Goal: Information Seeking & Learning: Check status

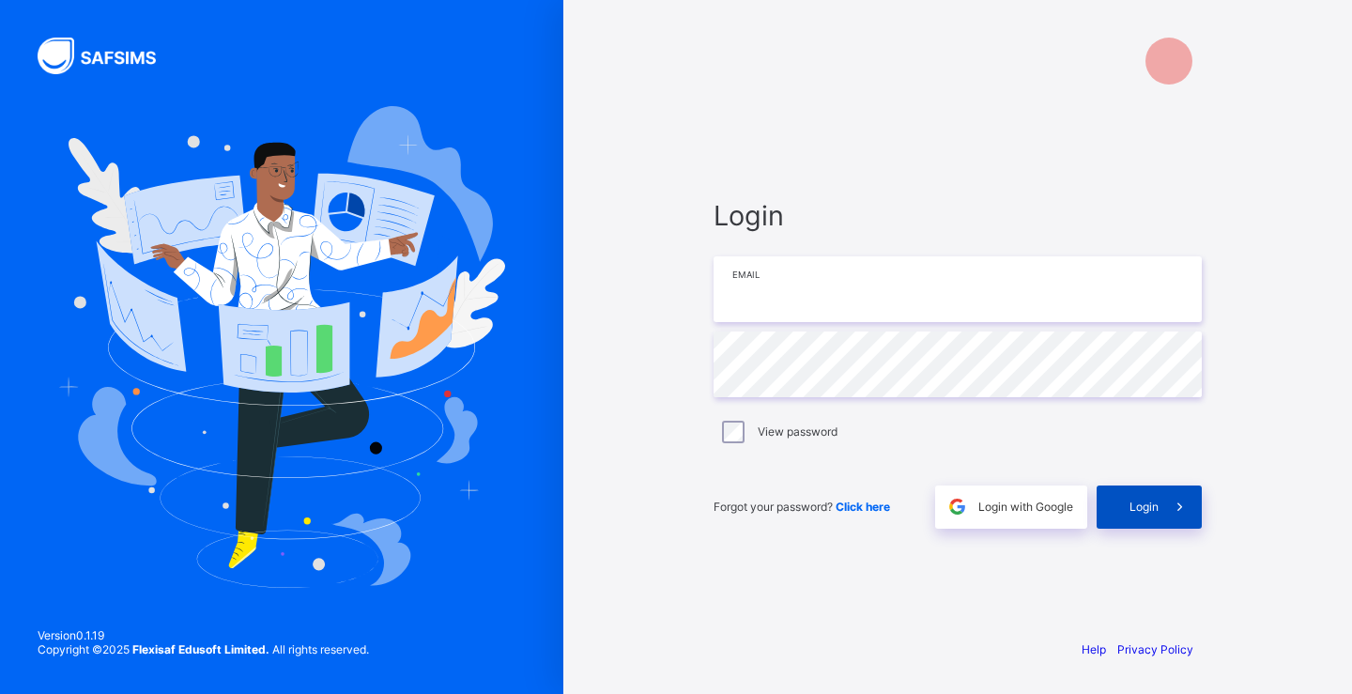
type input "**********"
drag, startPoint x: 1155, startPoint y: 517, endPoint x: 1145, endPoint y: 507, distance: 14.0
click at [1149, 512] on div "Login" at bounding box center [1148, 506] width 105 height 43
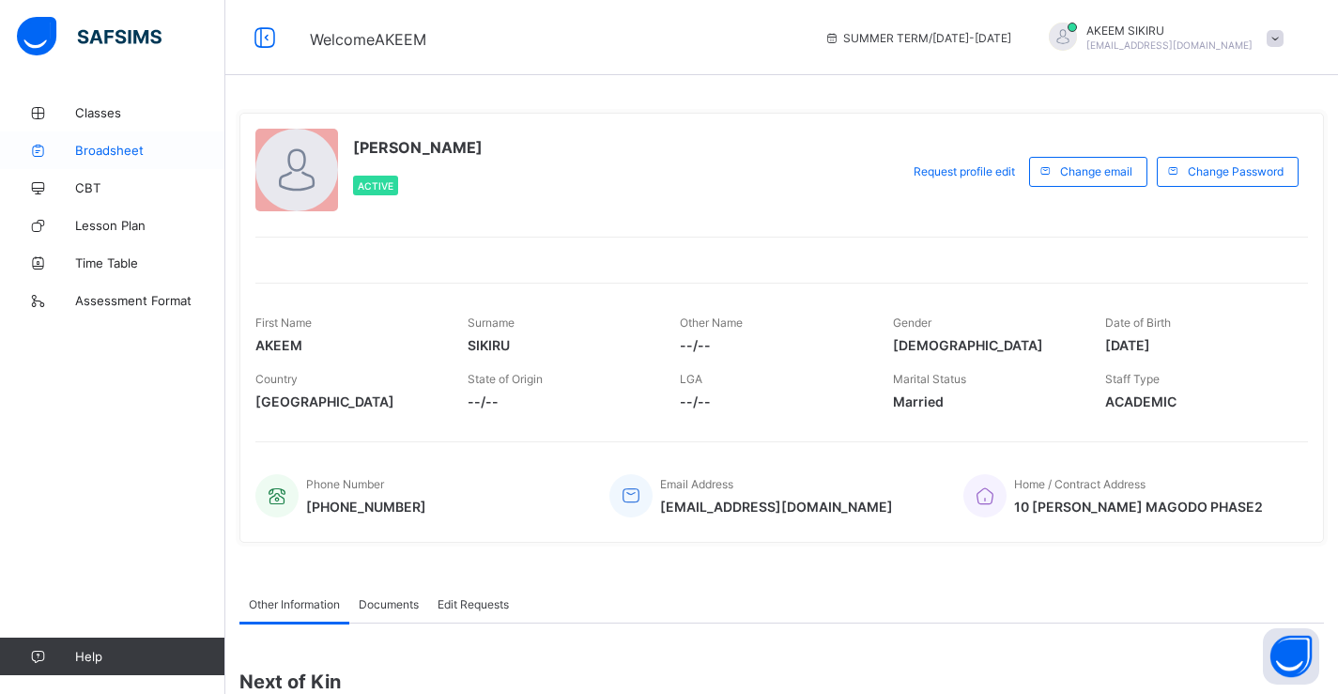
click at [153, 149] on span "Broadsheet" at bounding box center [150, 150] width 150 height 15
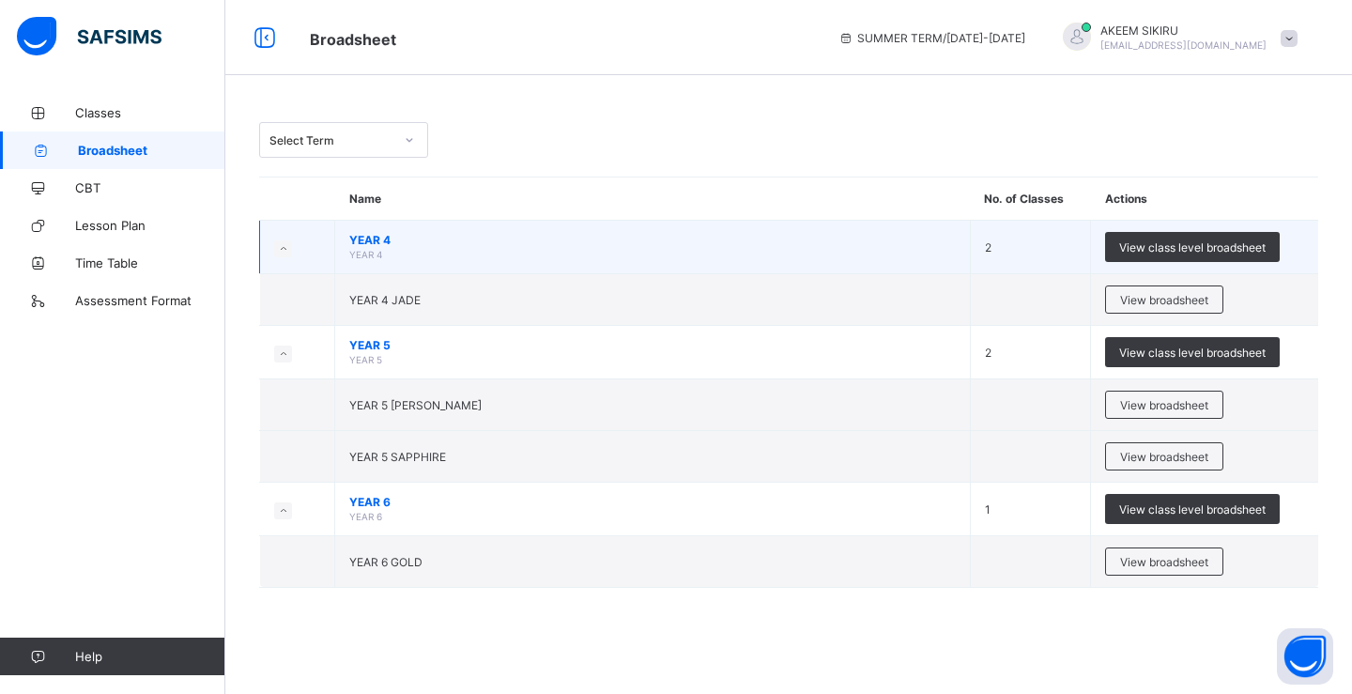
click at [376, 241] on span "YEAR 4" at bounding box center [652, 240] width 606 height 14
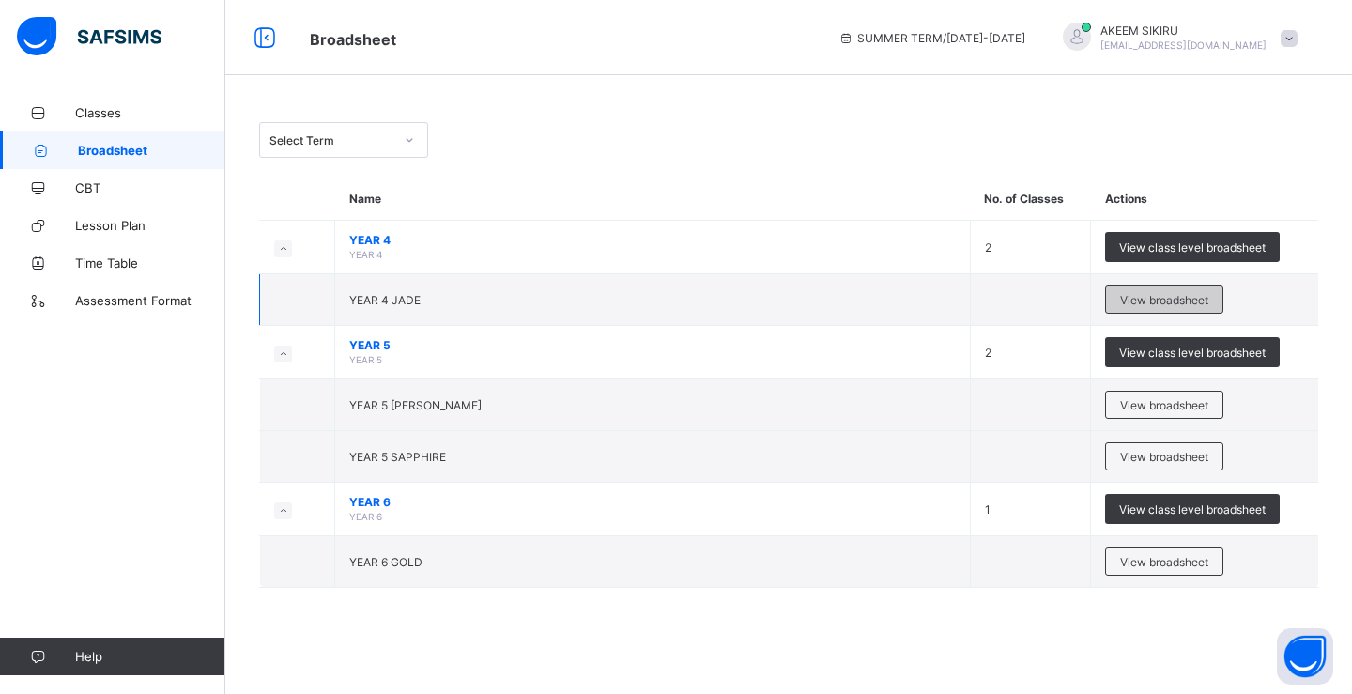
click at [1158, 301] on span "View broadsheet" at bounding box center [1164, 300] width 88 height 14
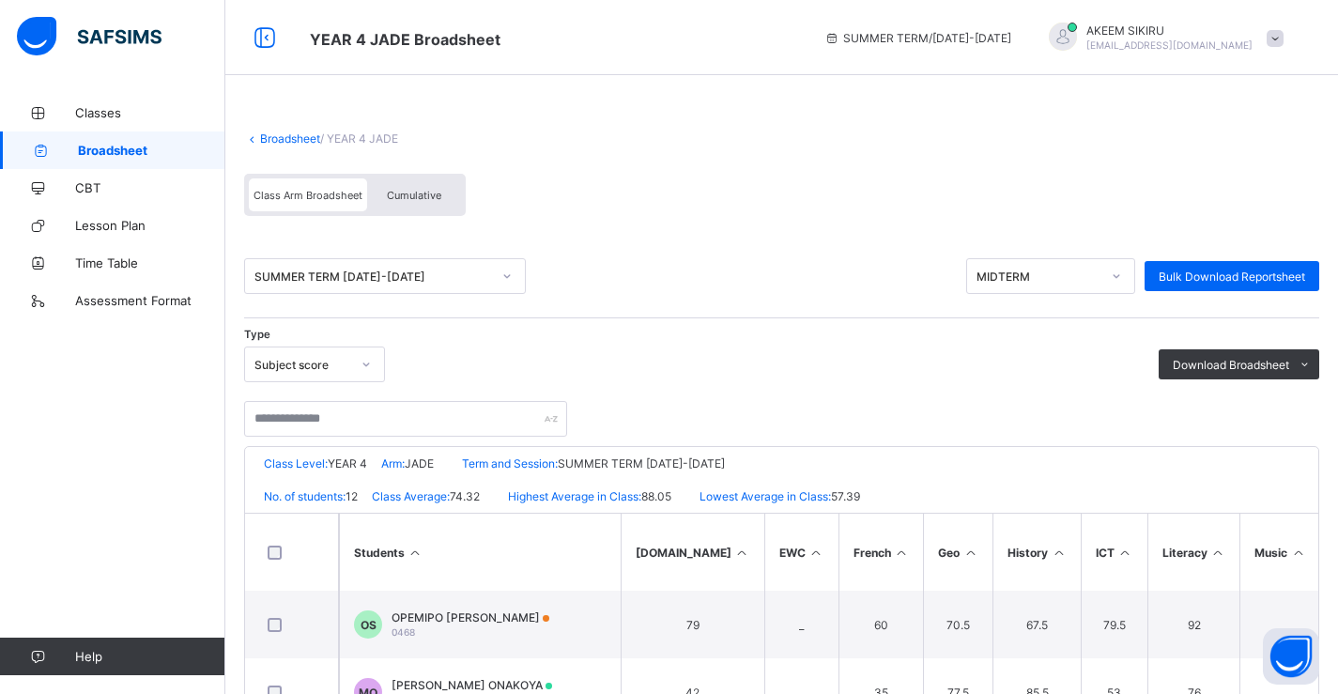
click at [407, 198] on span "Cumulative" at bounding box center [414, 195] width 54 height 13
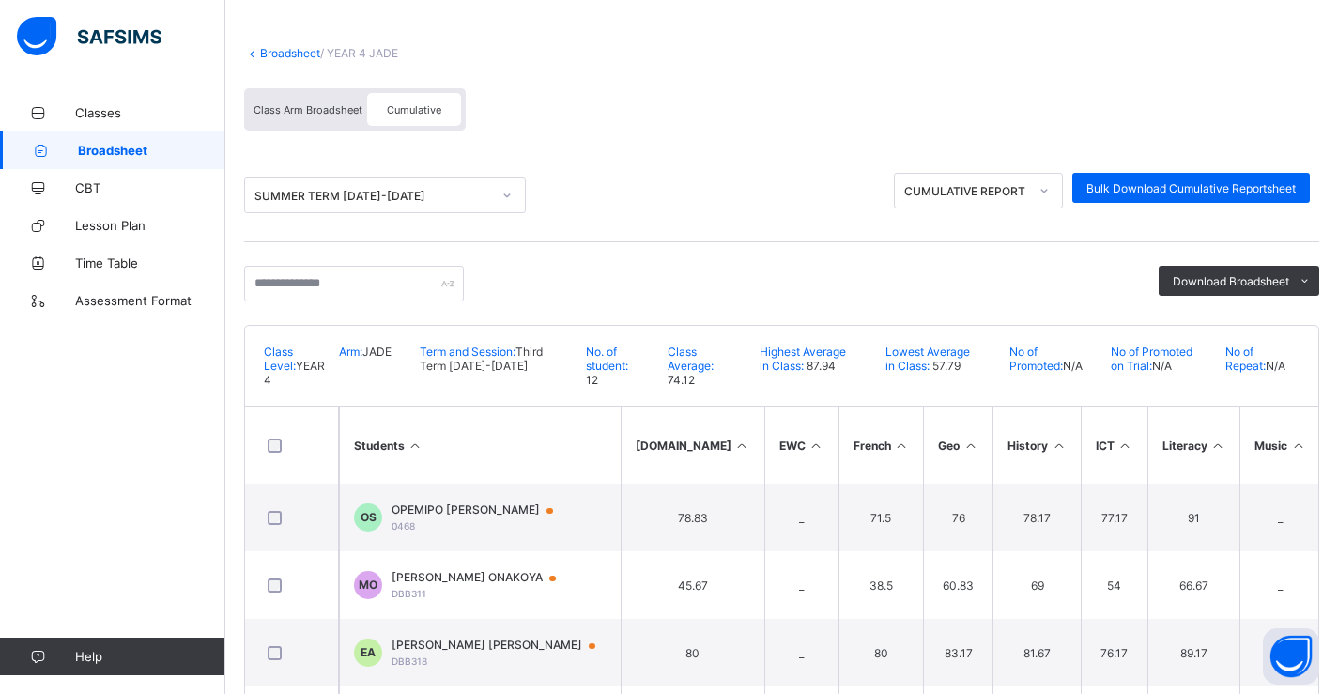
scroll to position [94, 0]
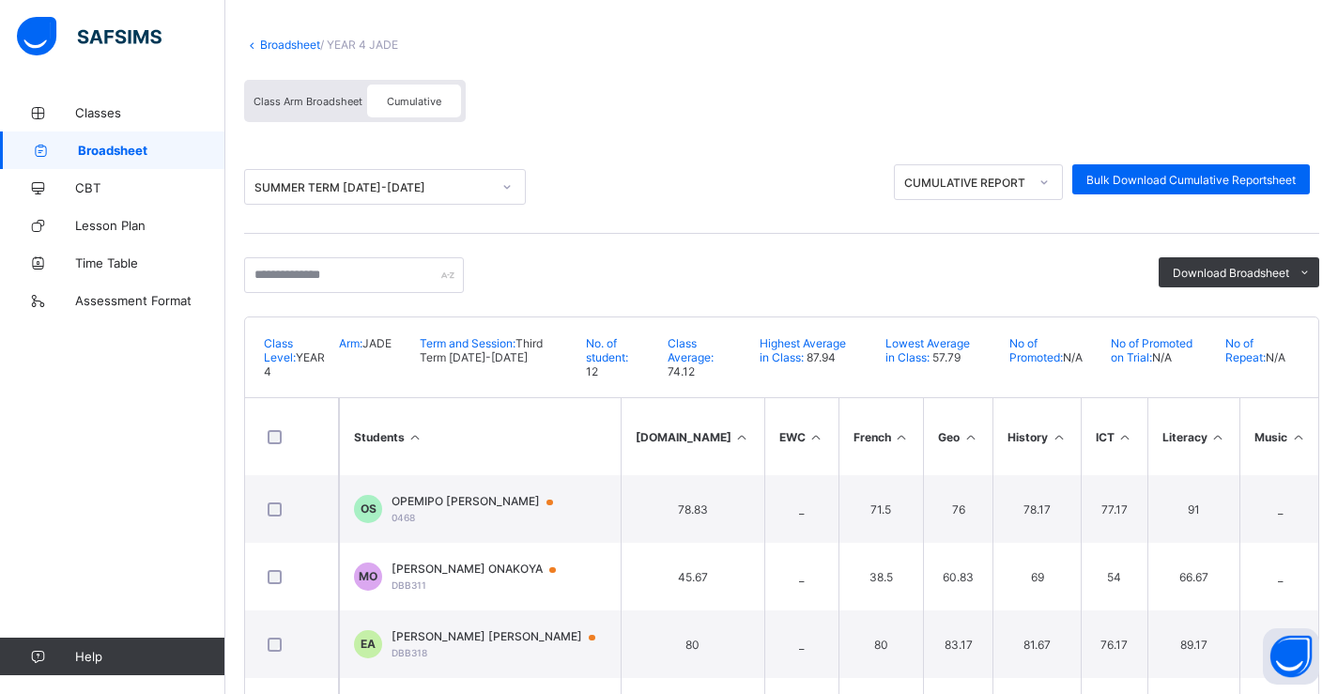
click at [293, 43] on link "Broadsheet" at bounding box center [290, 45] width 60 height 14
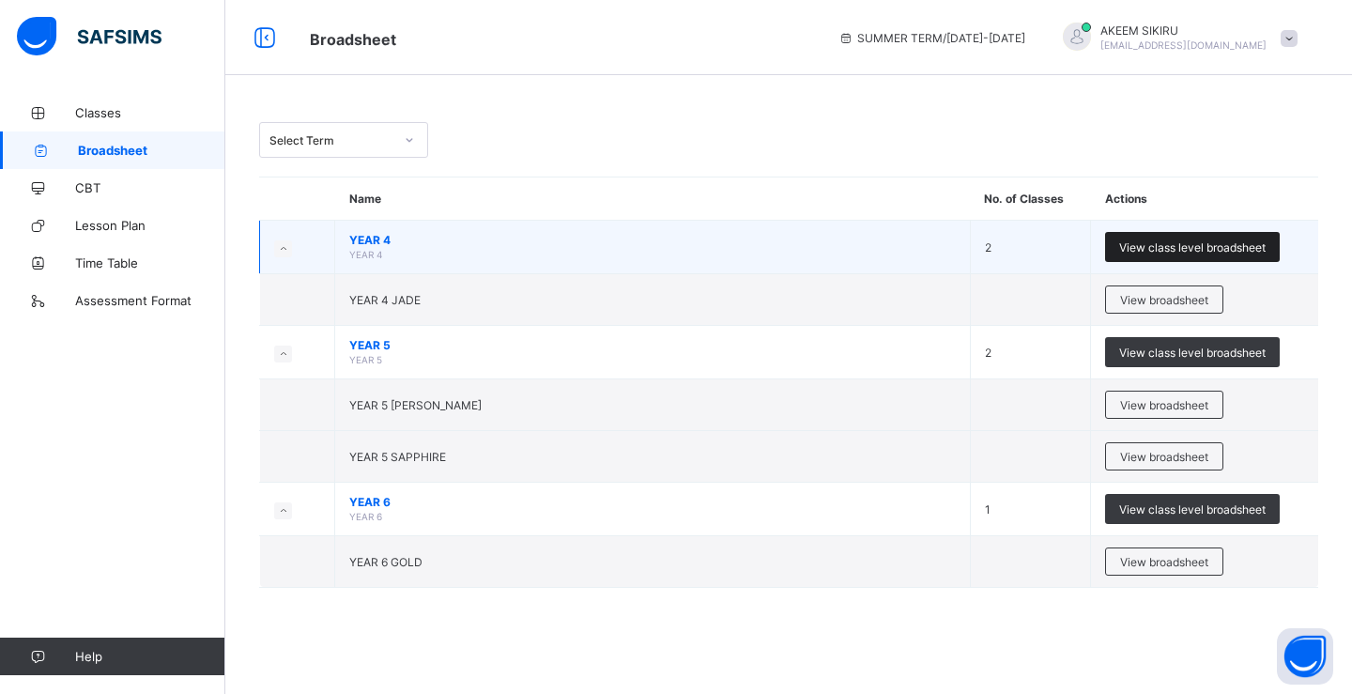
click at [1175, 238] on div "View class level broadsheet" at bounding box center [1192, 247] width 175 height 30
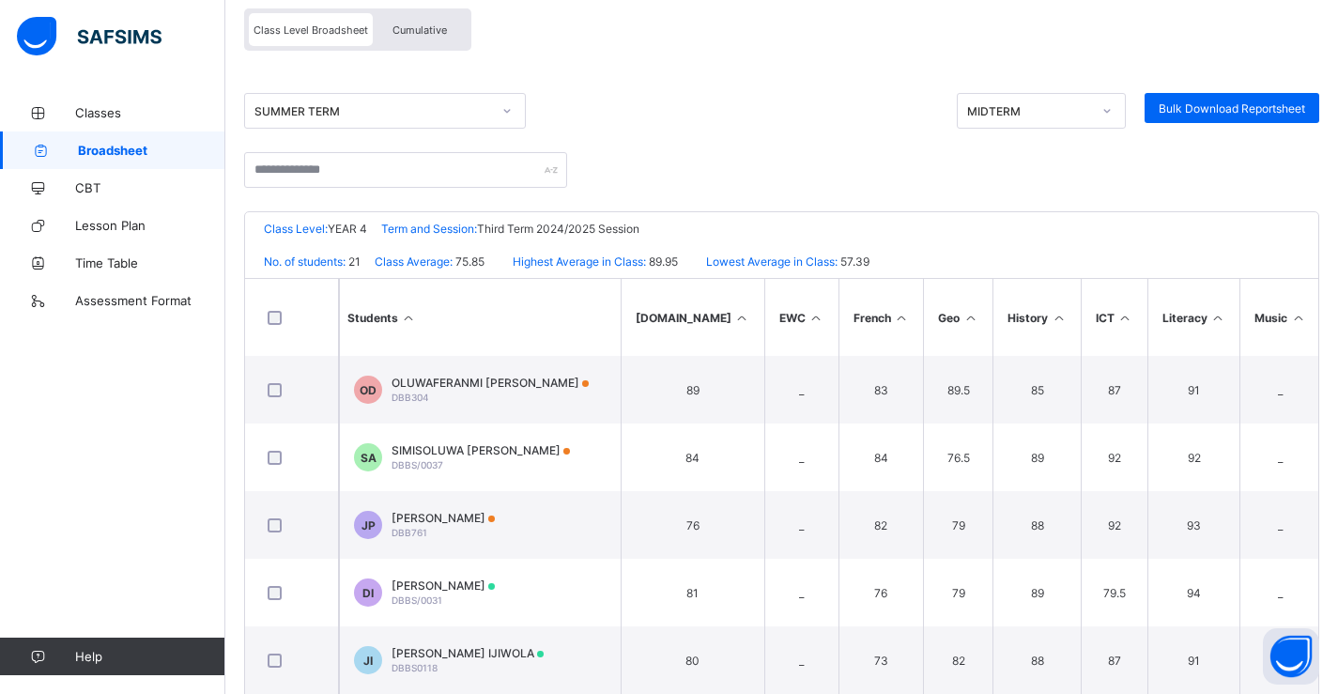
scroll to position [181, 0]
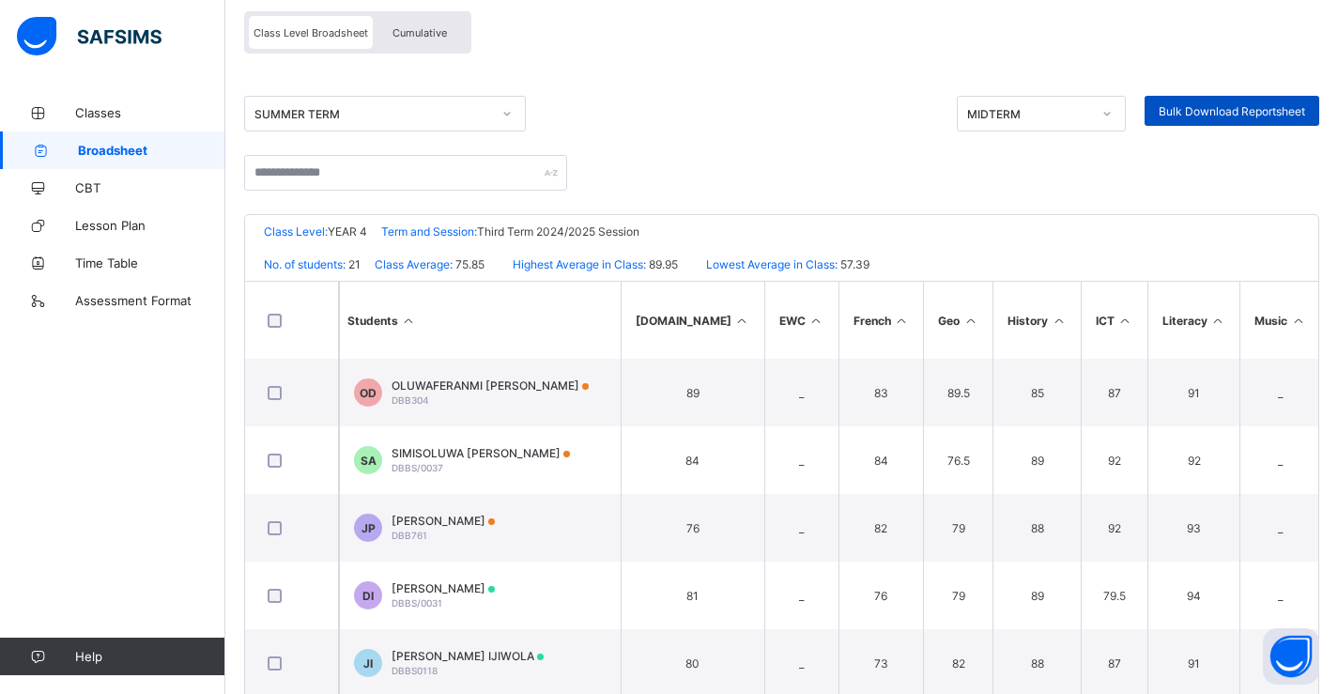
click at [1230, 113] on span "Bulk Download Reportsheet" at bounding box center [1231, 111] width 146 height 14
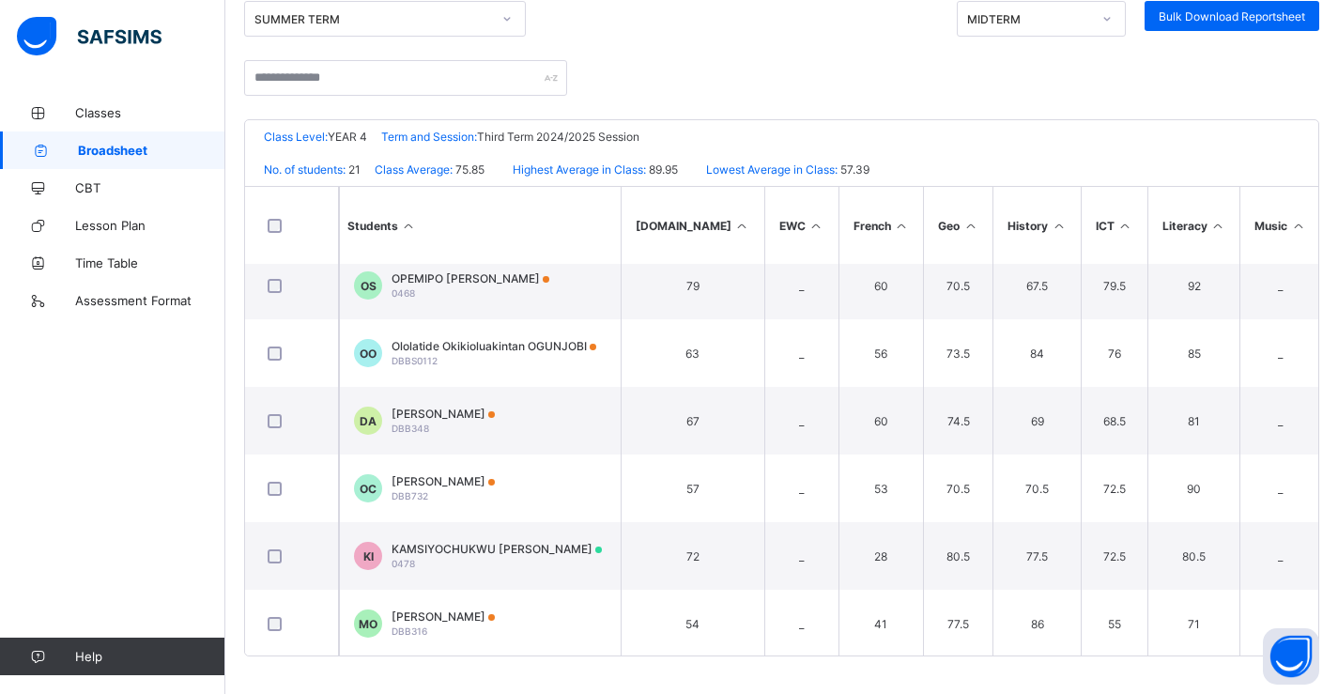
scroll to position [691, 0]
drag, startPoint x: 1332, startPoint y: 493, endPoint x: 1333, endPoint y: 535, distance: 42.3
click at [1333, 535] on div "Broadsheet / YEAR 4 Broadsheet Class Level Broadsheet Cumulative SUMMER TERM MI…" at bounding box center [781, 256] width 1112 height 876
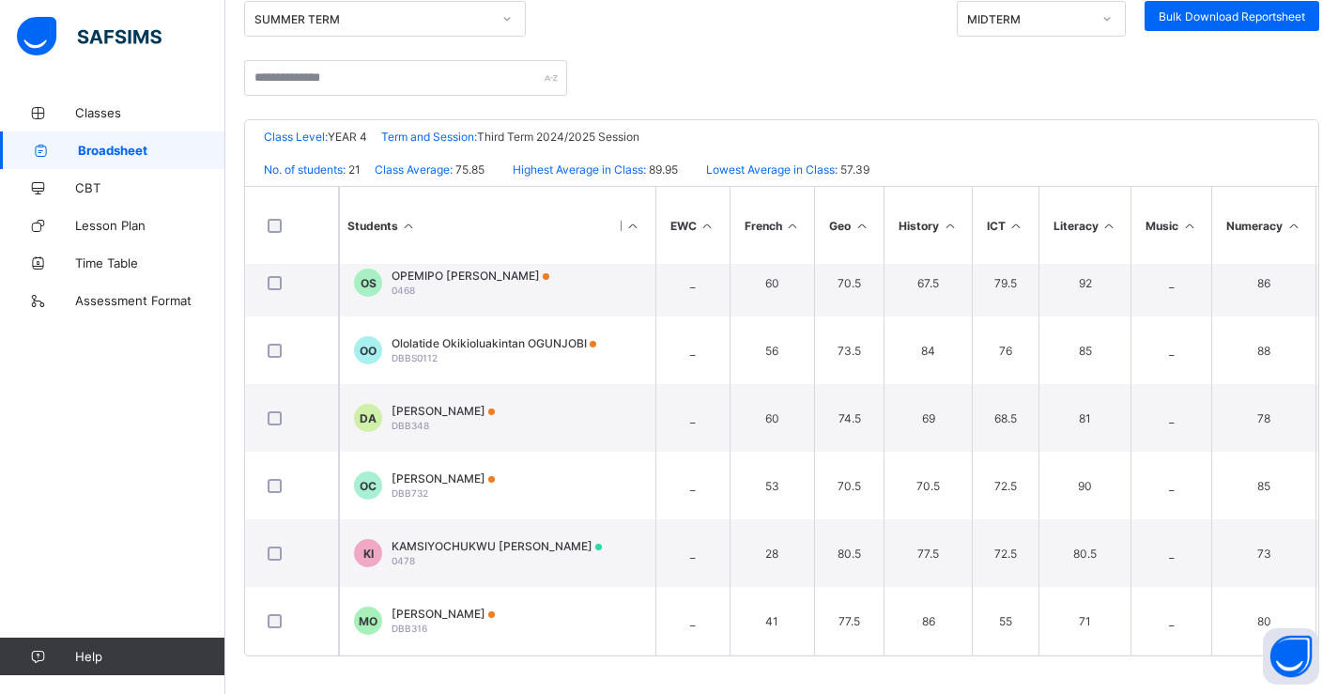
click at [1319, 422] on div "De Beautiful Beginning School Date: [DATE] 3:44:38 pm Class Level: YEAR 4 Term …" at bounding box center [781, 387] width 1075 height 537
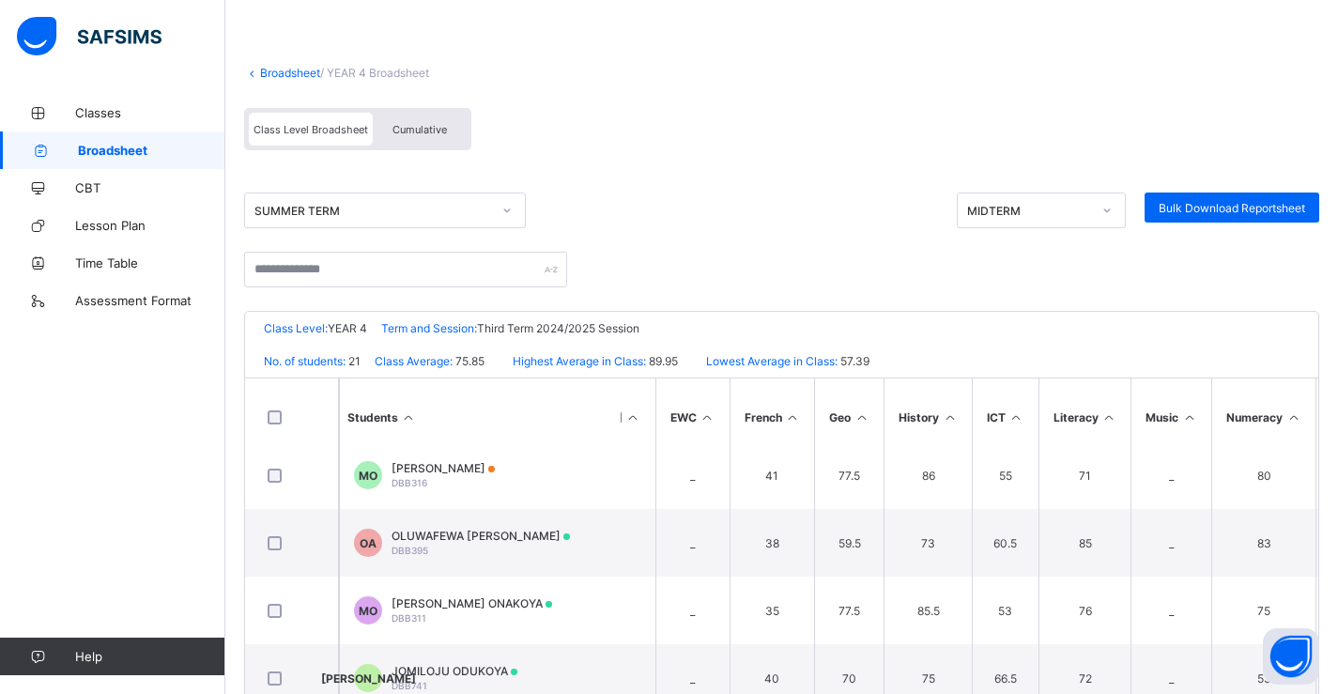
scroll to position [70, 0]
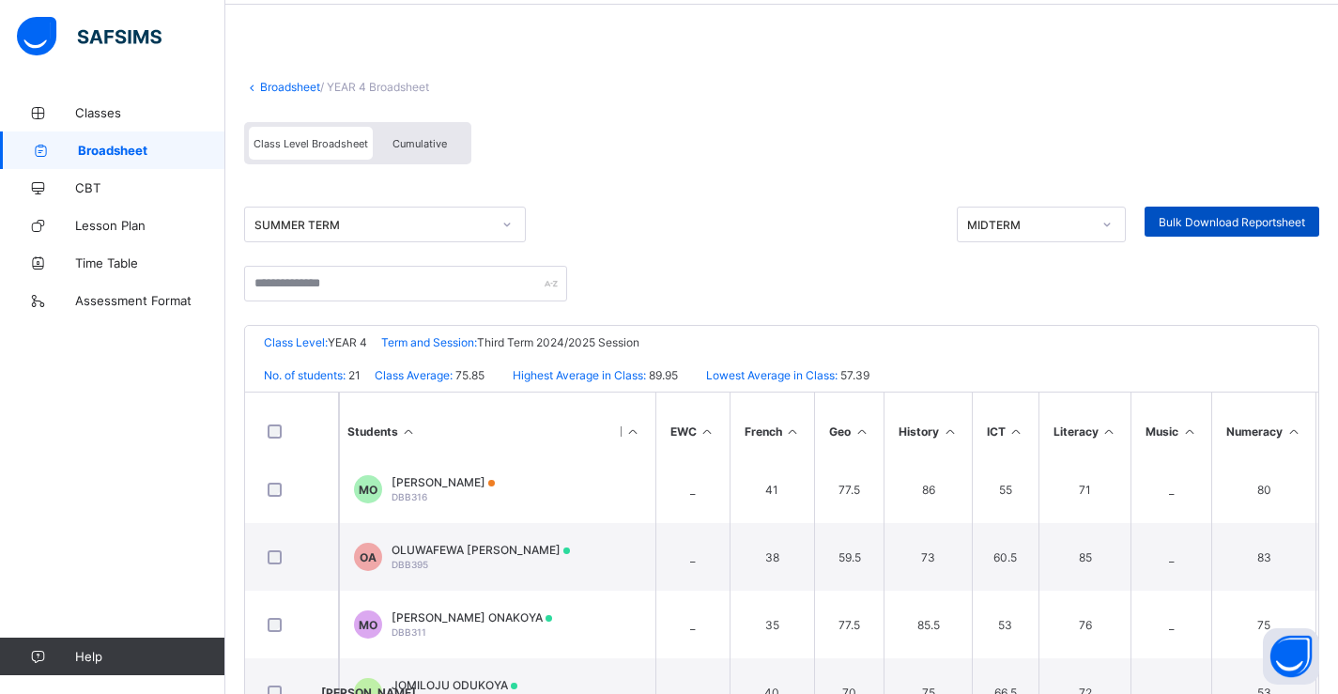
click at [1206, 216] on span "Bulk Download Reportsheet" at bounding box center [1231, 222] width 146 height 14
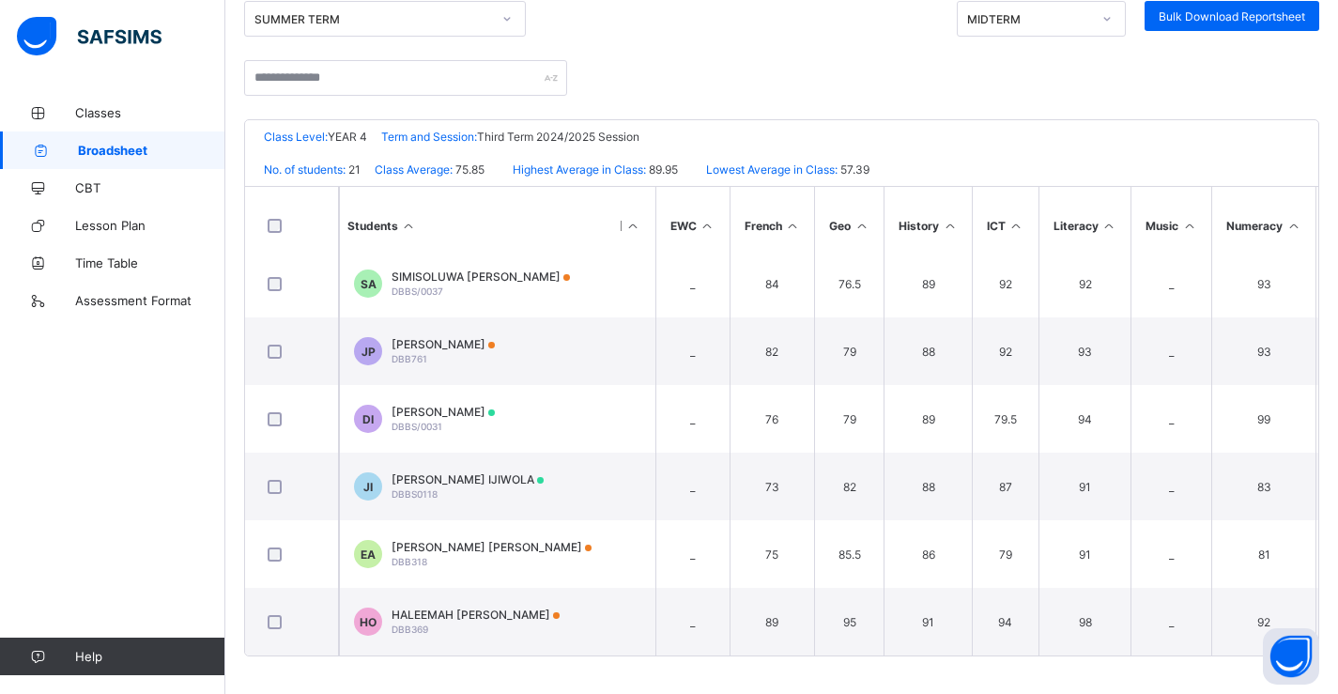
scroll to position [0, 109]
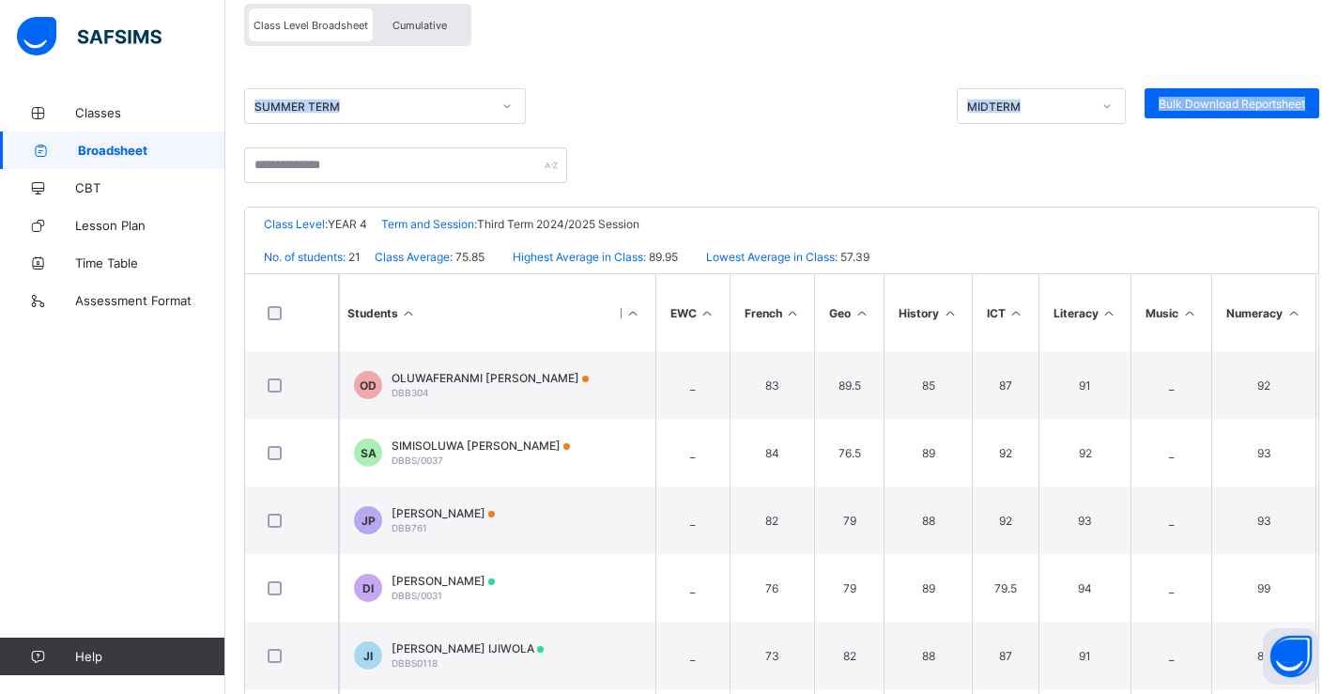
drag, startPoint x: 808, startPoint y: 78, endPoint x: 758, endPoint y: 11, distance: 83.7
click at [758, 11] on div "Broadsheet / YEAR 4 Broadsheet Class Level Broadsheet Cumulative SUMMER TERM MI…" at bounding box center [781, 343] width 1112 height 876
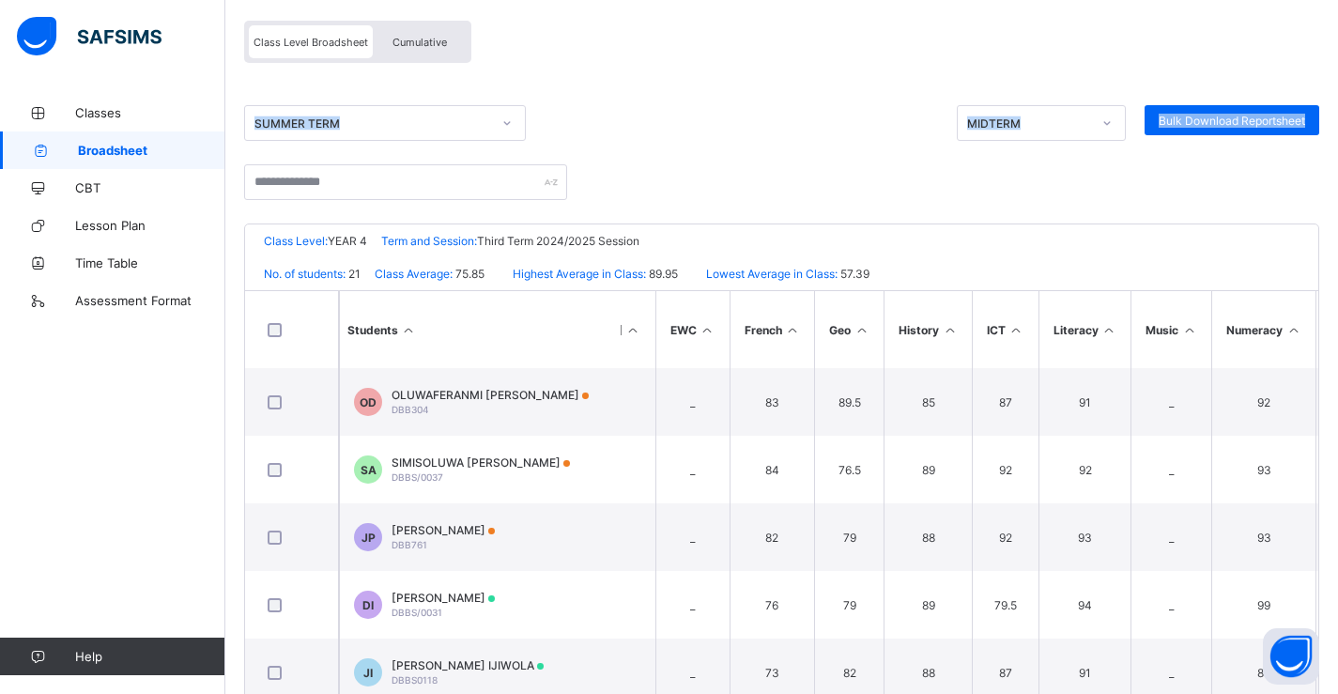
scroll to position [177, 0]
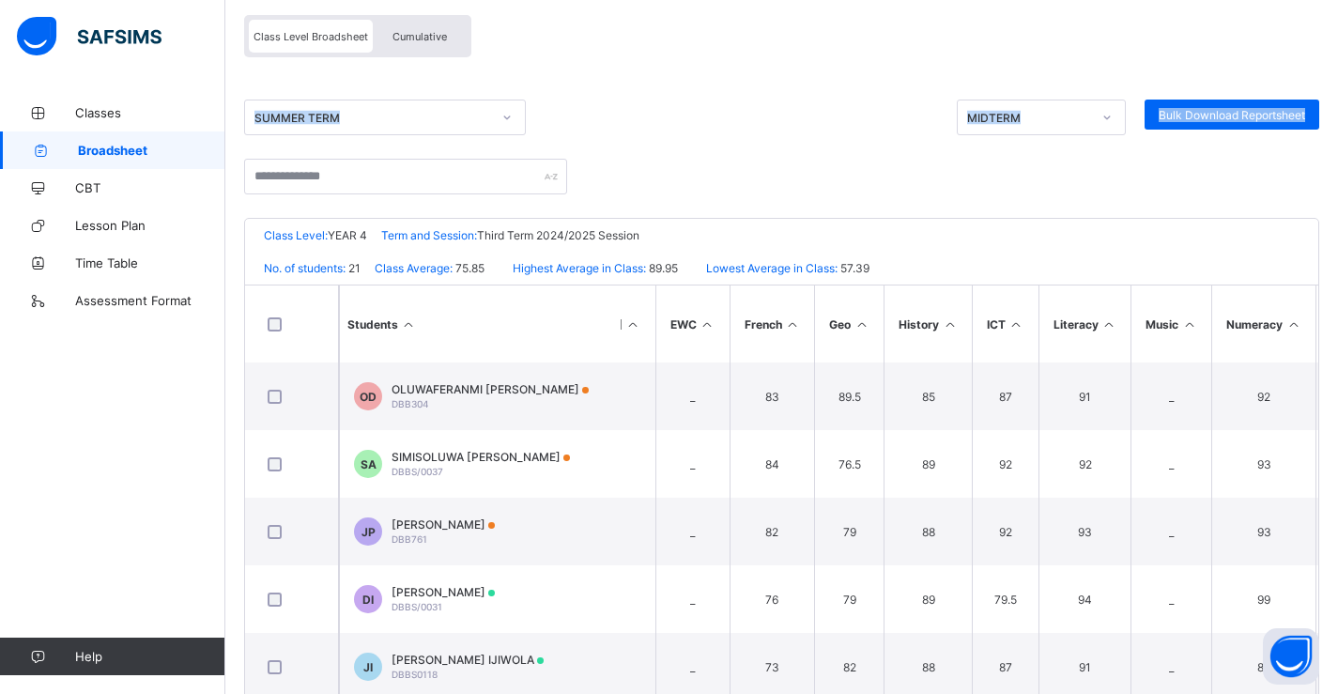
click at [1142, 54] on div "Class Level Broadsheet Cumulative" at bounding box center [781, 41] width 1075 height 70
click at [1123, 123] on div at bounding box center [1107, 117] width 32 height 30
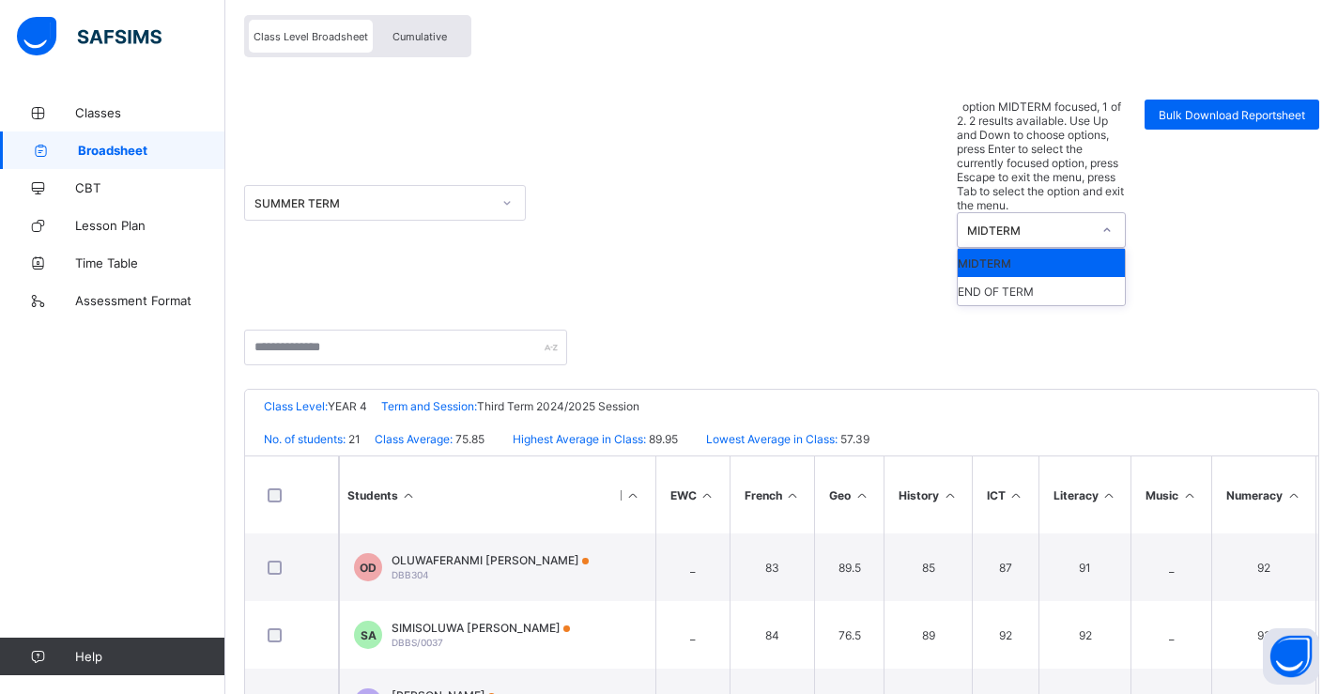
click at [1112, 215] on div at bounding box center [1107, 230] width 32 height 30
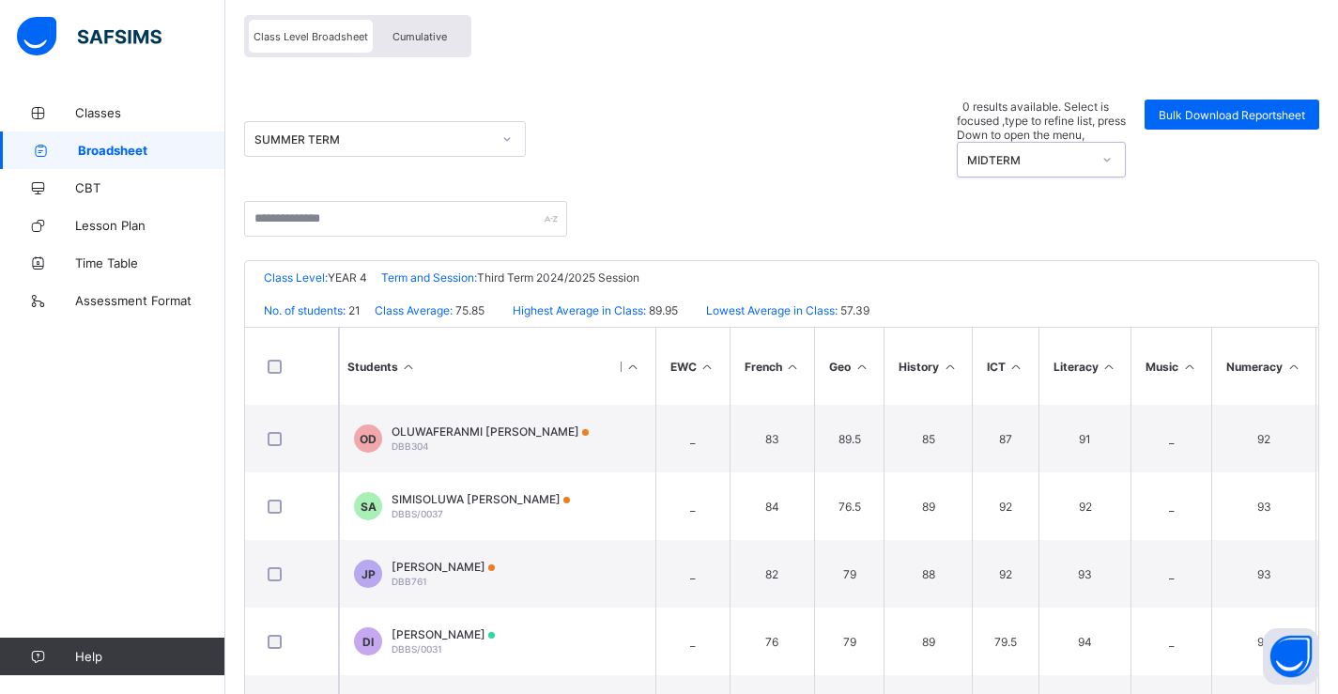
click at [1112, 145] on div at bounding box center [1107, 160] width 32 height 30
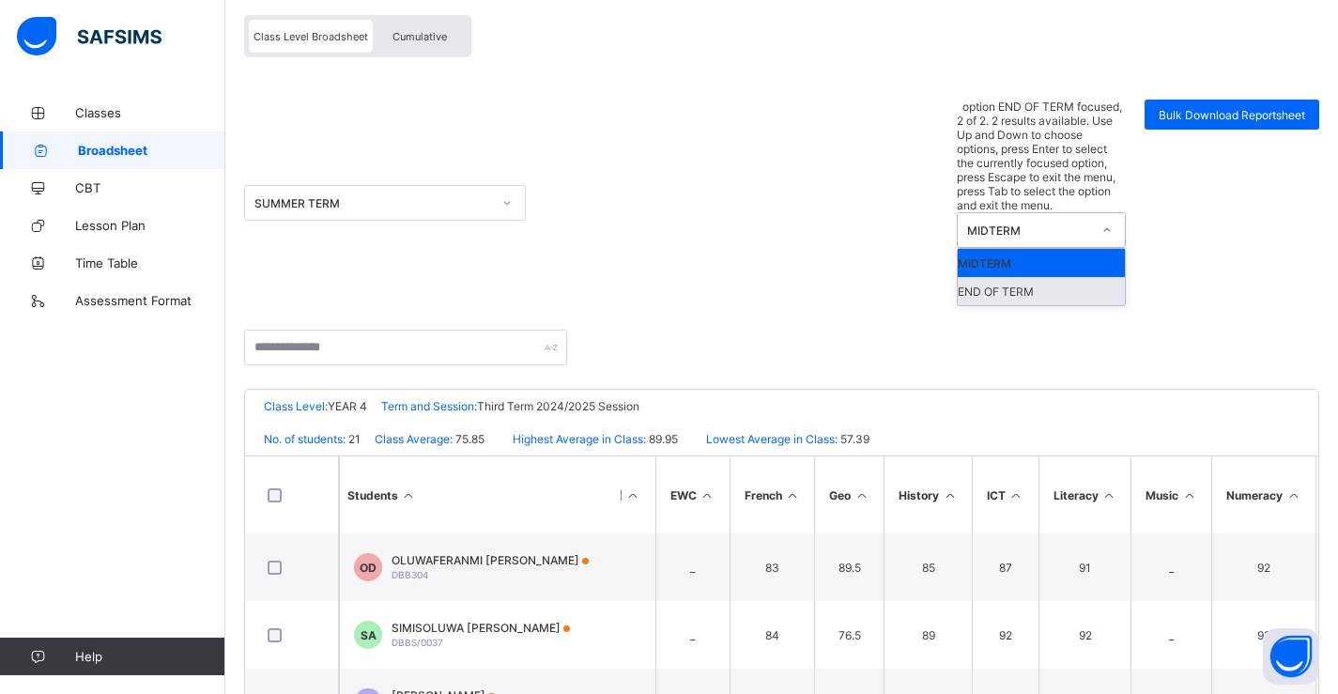
click at [1073, 277] on div "END OF TERM" at bounding box center [1041, 291] width 167 height 28
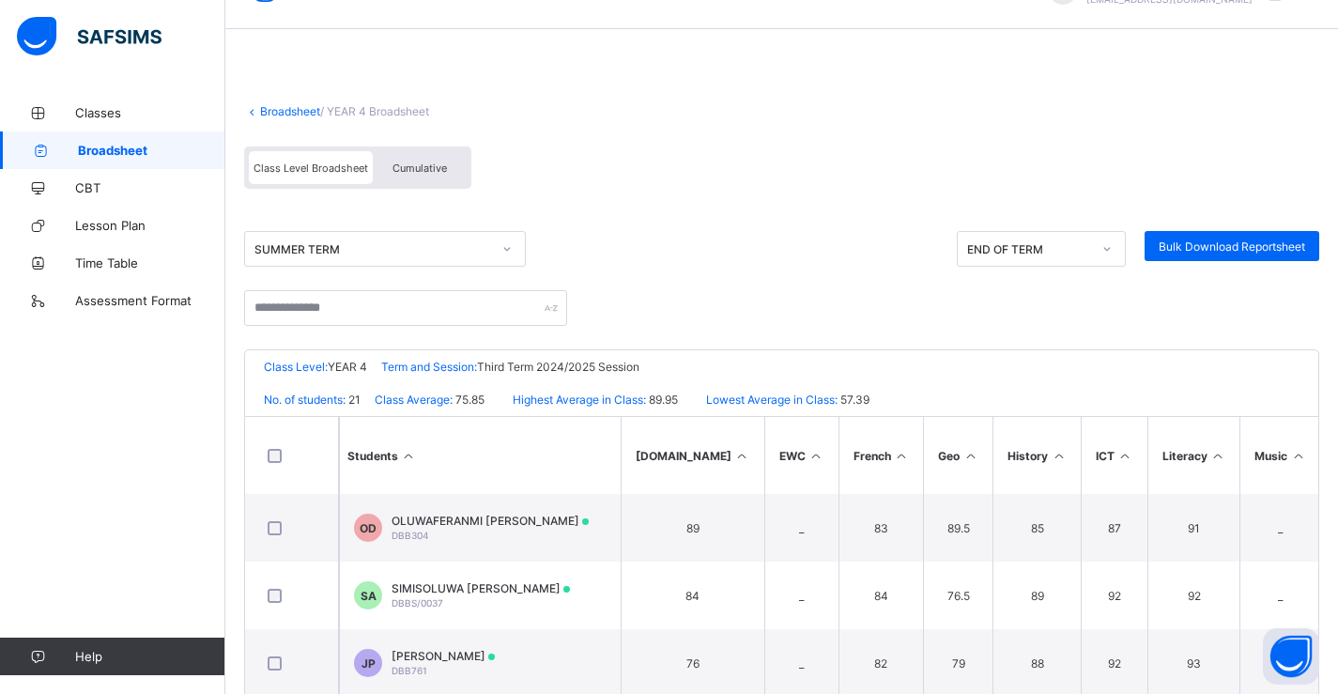
scroll to position [0, 0]
